Goal: Navigation & Orientation: Find specific page/section

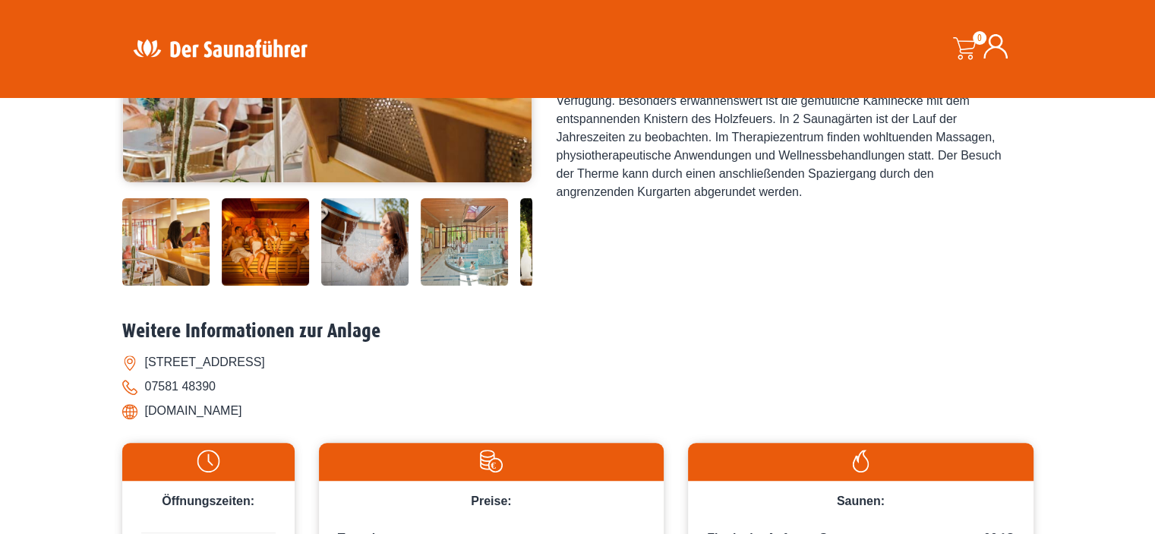
scroll to position [453, 0]
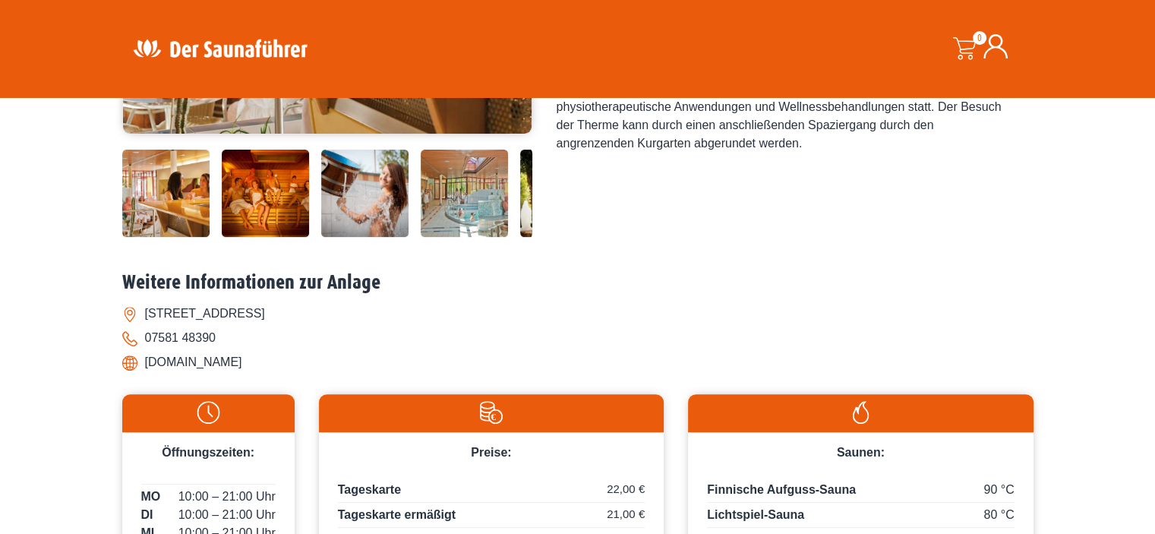
click at [245, 366] on li "[DOMAIN_NAME]" at bounding box center [577, 362] width 911 height 24
click at [273, 364] on li "[DOMAIN_NAME]" at bounding box center [577, 362] width 911 height 24
click at [162, 363] on li "[DOMAIN_NAME]" at bounding box center [577, 362] width 911 height 24
click at [156, 195] on img at bounding box center [165, 193] width 87 height 87
click at [269, 186] on img at bounding box center [265, 193] width 87 height 87
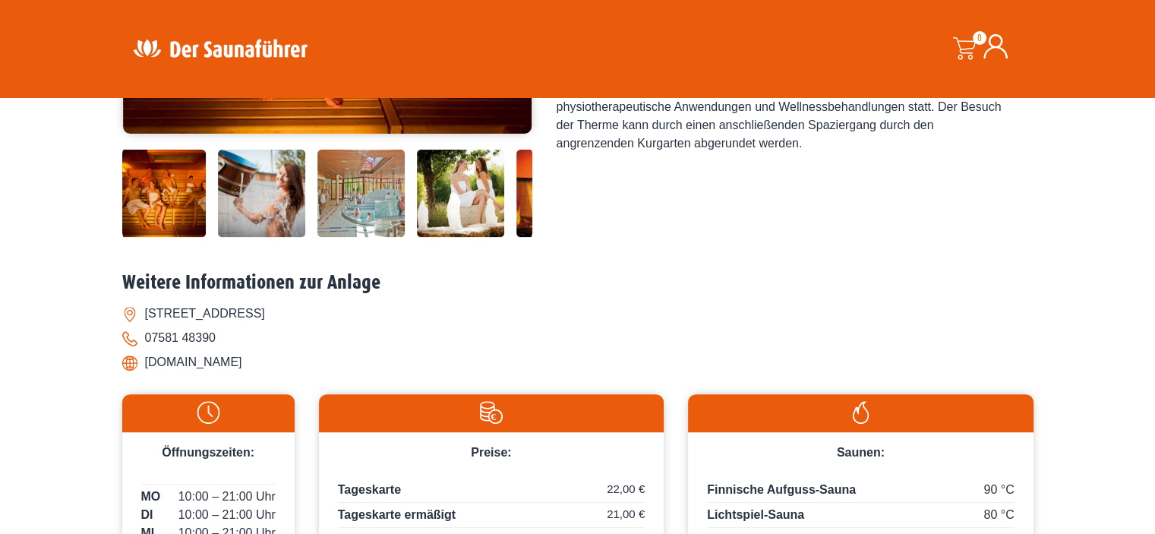
click at [284, 195] on img at bounding box center [261, 193] width 87 height 87
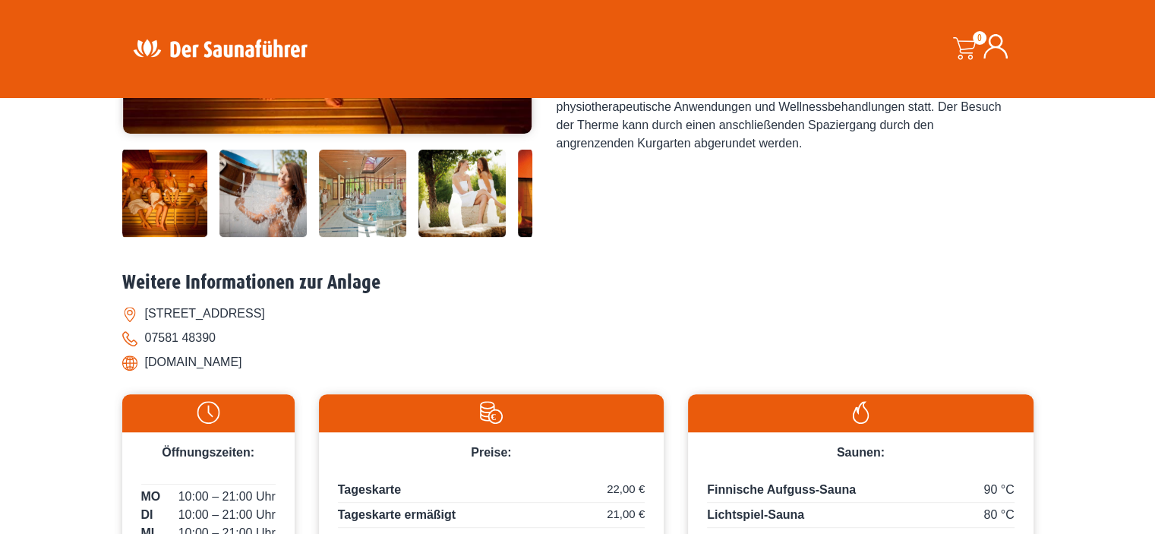
click at [345, 191] on img at bounding box center [362, 193] width 87 height 87
click at [361, 190] on img at bounding box center [361, 193] width 87 height 87
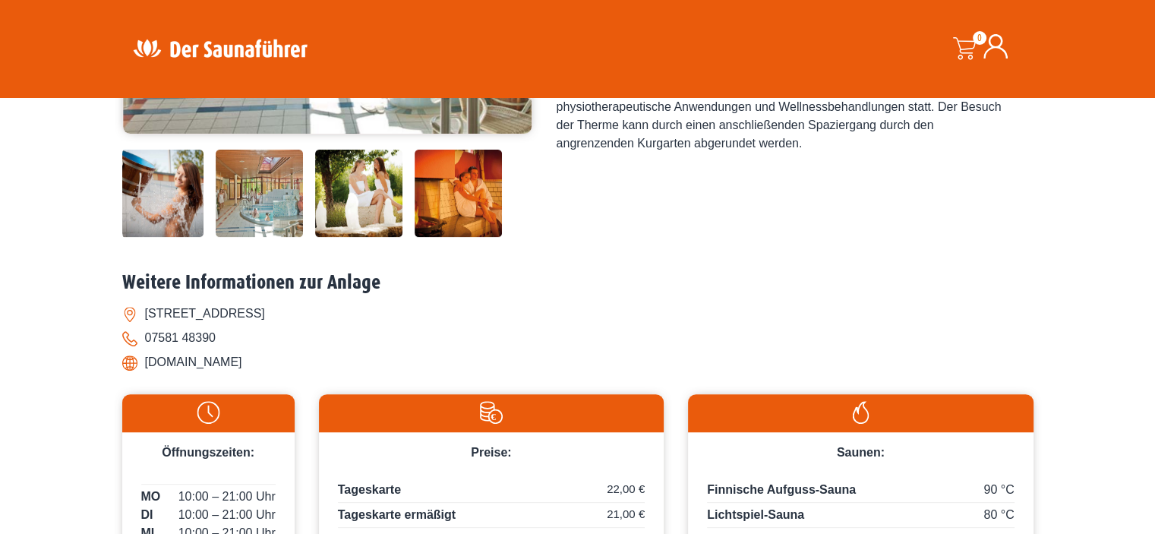
click at [361, 190] on div at bounding box center [224, 193] width 615 height 87
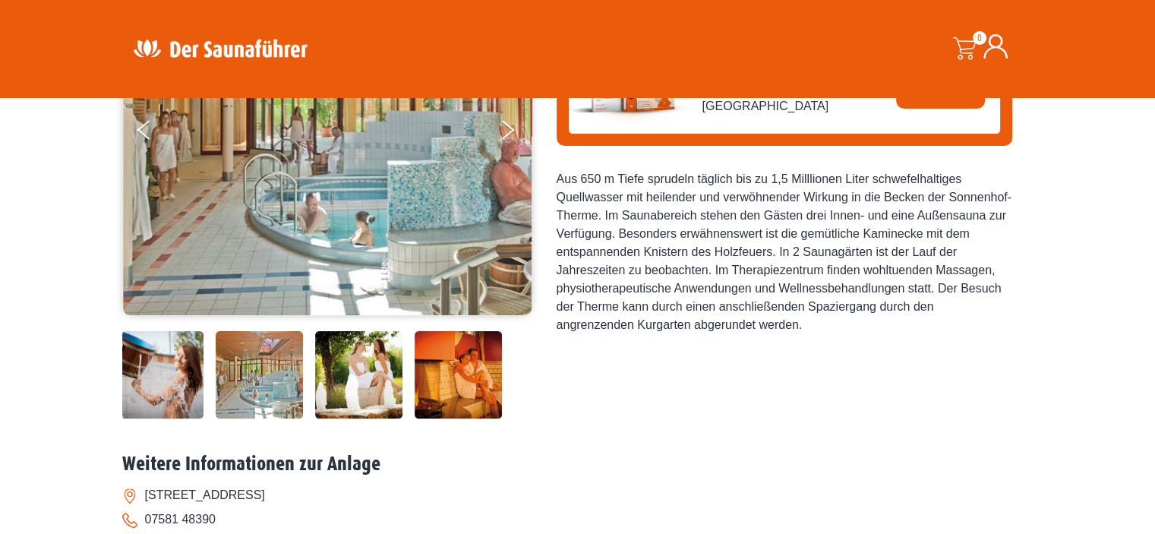
scroll to position [169, 0]
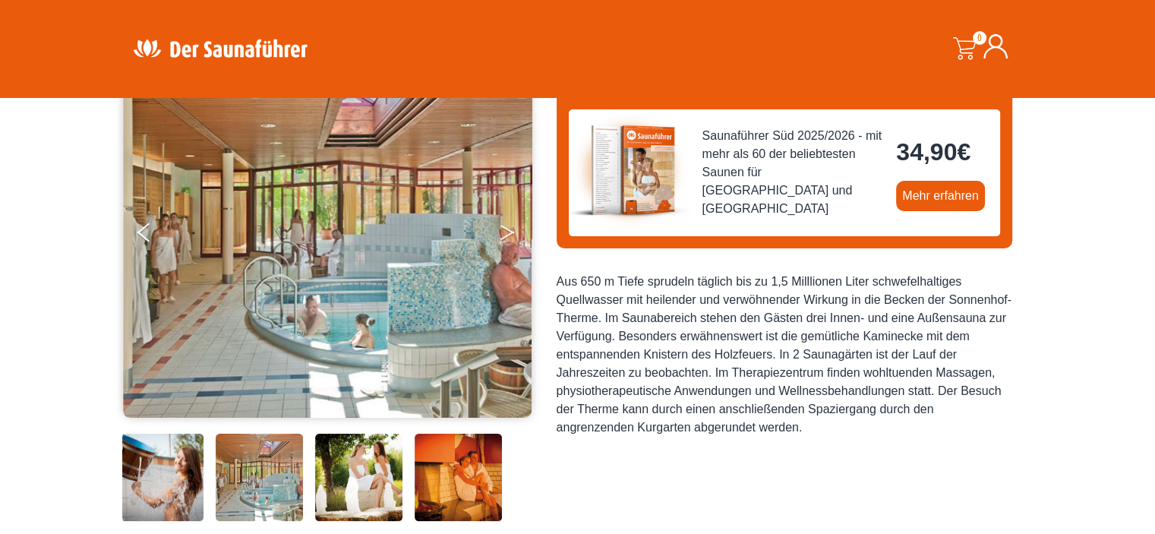
click at [506, 230] on button "Next" at bounding box center [518, 235] width 38 height 38
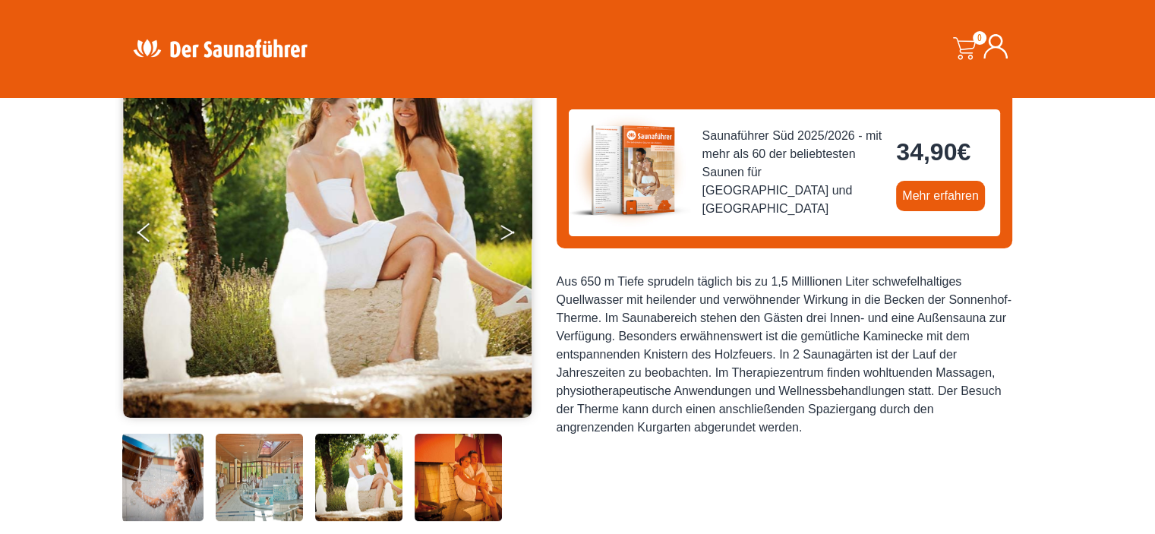
click at [506, 230] on button "Next" at bounding box center [518, 235] width 38 height 38
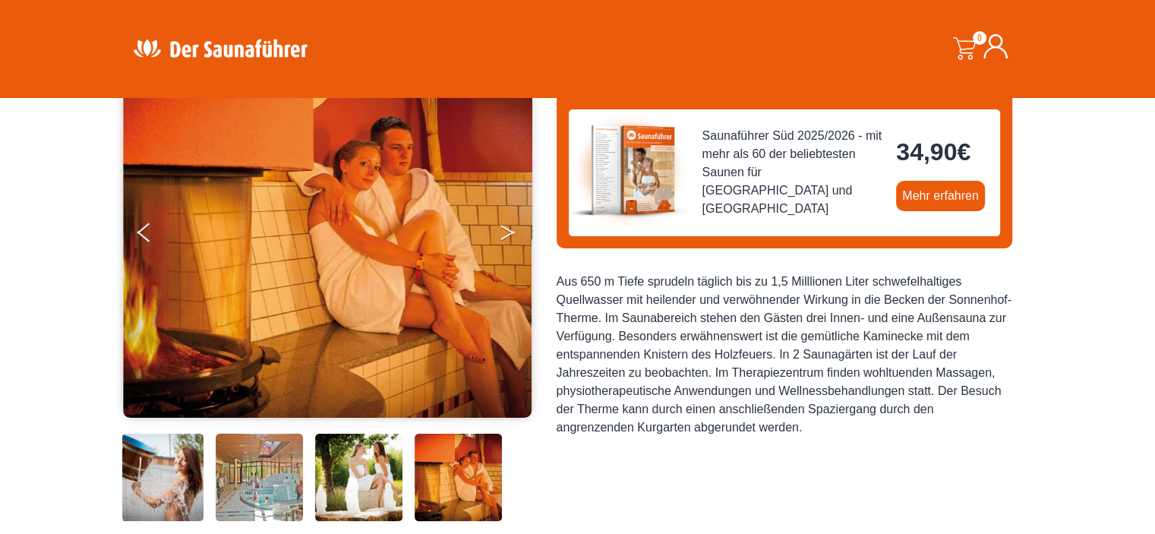
click at [506, 230] on button "Next" at bounding box center [518, 235] width 38 height 38
click at [512, 231] on icon "Next" at bounding box center [507, 235] width 14 height 9
click at [512, 236] on button "Next" at bounding box center [518, 235] width 38 height 38
click at [140, 232] on icon "Previous" at bounding box center [144, 235] width 14 height 9
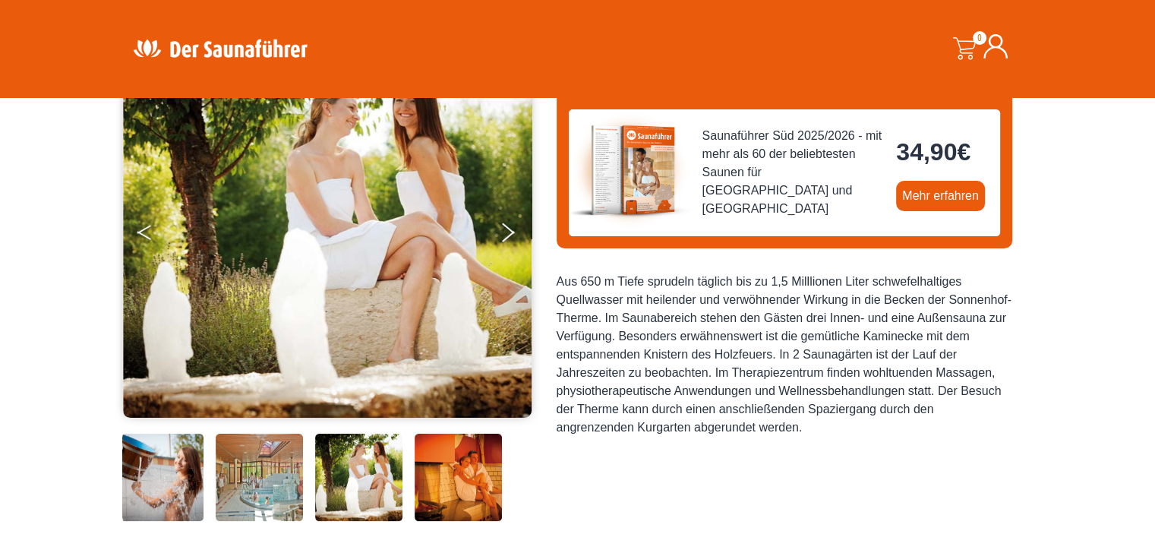
click at [140, 232] on icon "Previous" at bounding box center [144, 235] width 14 height 9
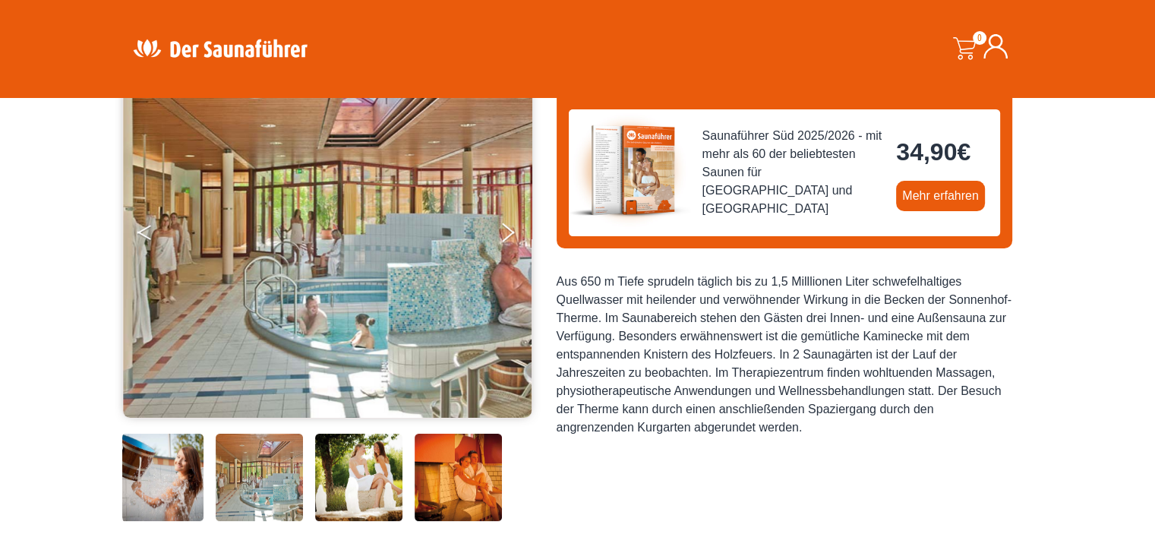
click at [141, 232] on icon "Previous" at bounding box center [144, 235] width 14 height 9
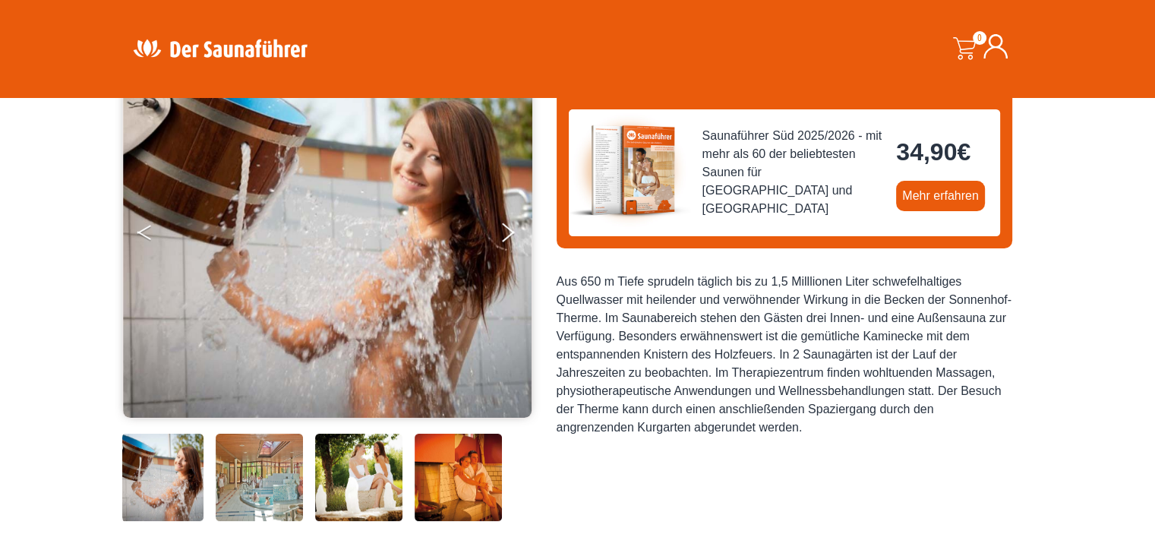
click at [141, 232] on icon "Previous" at bounding box center [144, 235] width 14 height 9
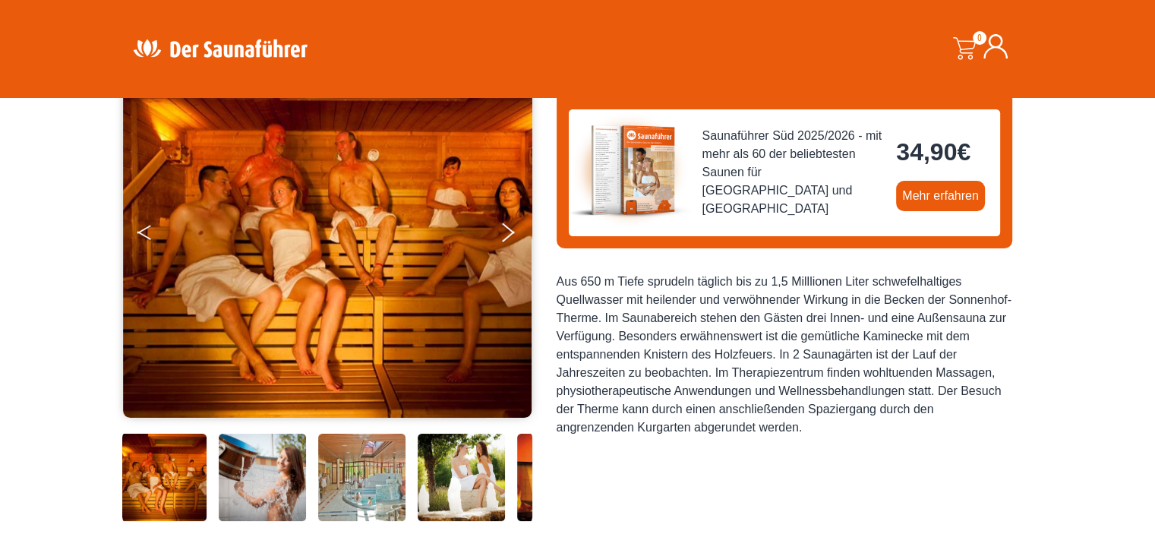
click at [142, 232] on icon "Previous" at bounding box center [144, 235] width 14 height 9
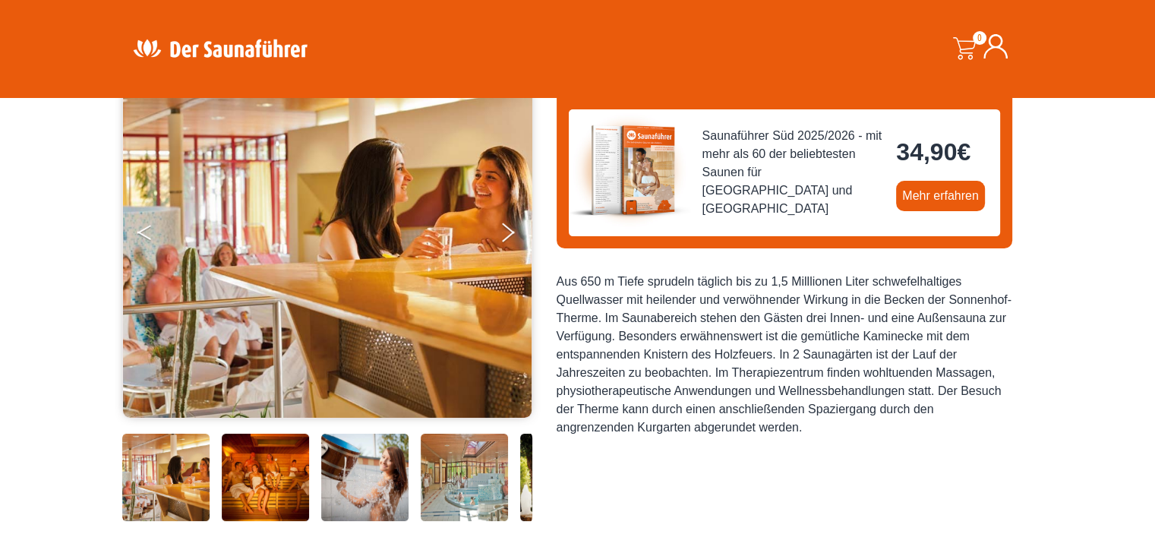
click at [142, 232] on icon "Previous" at bounding box center [144, 235] width 14 height 9
click at [143, 232] on icon "Previous" at bounding box center [144, 235] width 14 height 9
click at [143, 232] on button "Previous" at bounding box center [156, 235] width 38 height 38
